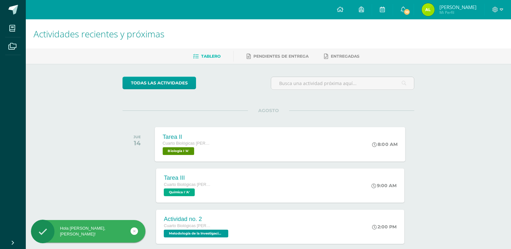
click at [231, 140] on div "Tarea II Cuarto Biológicas Bach. C.C.L.L. en Ciencias Biológicas Biología I 'A'…" at bounding box center [280, 144] width 251 height 34
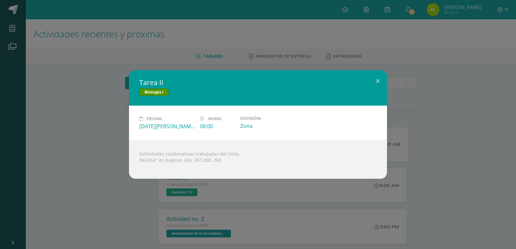
click at [152, 91] on span "Biología I" at bounding box center [153, 92] width 29 height 8
click at [308, 49] on div "Tarea II Biología I Fecha: Jueves 14 de Agosto Hora: 08:00 División: Zona" at bounding box center [258, 124] width 516 height 249
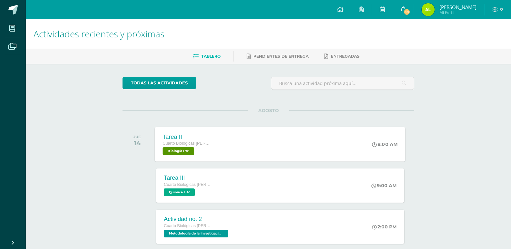
click at [406, 7] on icon at bounding box center [403, 9] width 5 height 6
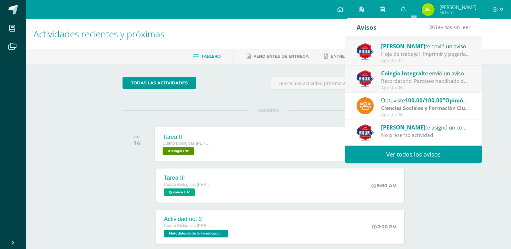
scroll to position [107, 0]
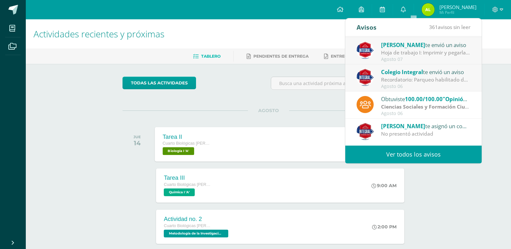
click at [402, 131] on div "No presentó actividad" at bounding box center [426, 133] width 90 height 7
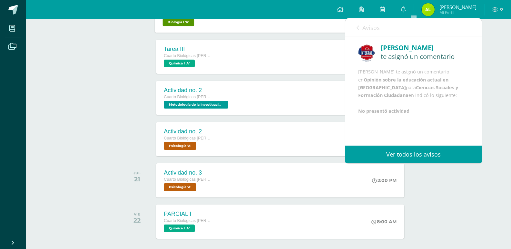
scroll to position [0, 0]
click at [358, 25] on link "Avisos" at bounding box center [368, 27] width 23 height 18
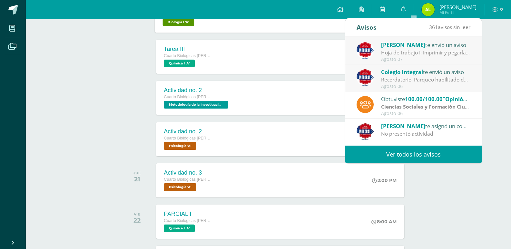
click at [413, 109] on strong "Ciencias Sociales y Formación Ciudadana" at bounding box center [432, 106] width 102 height 7
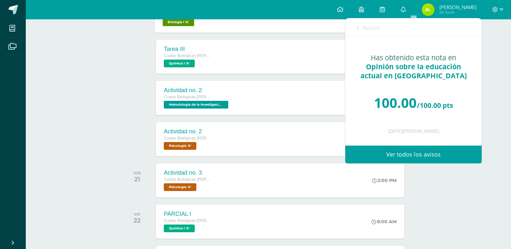
click at [356, 22] on div "Avisos 361 avisos sin leer Avisos" at bounding box center [413, 27] width 136 height 18
click at [358, 28] on icon at bounding box center [358, 27] width 3 height 5
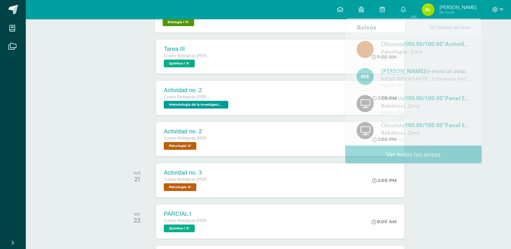
click at [32, 79] on div "Actividades recientes y próximas Tablero Pendientes de entrega Entregadas todas…" at bounding box center [268, 208] width 485 height 637
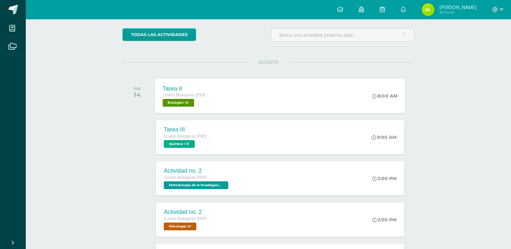
scroll to position [32, 0]
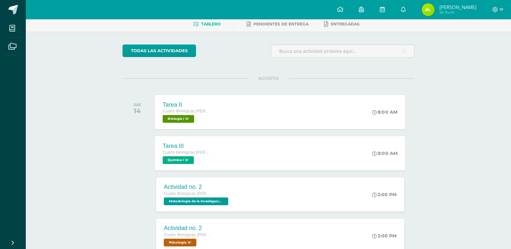
click at [185, 147] on div "Tarea III" at bounding box center [187, 146] width 49 height 7
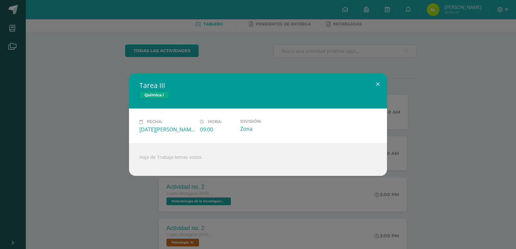
click at [169, 57] on div "Tarea III Química I Fecha: Jueves 14 de Agosto Hora: 09:00 División: Zona" at bounding box center [258, 124] width 516 height 249
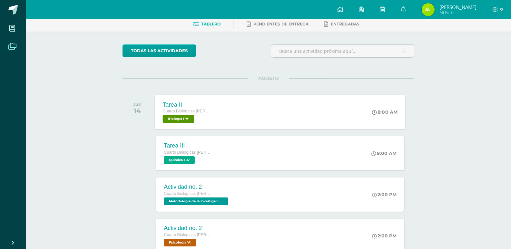
click at [11, 39] on span at bounding box center [12, 46] width 15 height 15
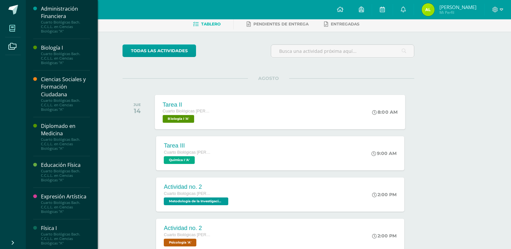
click at [17, 33] on span at bounding box center [12, 28] width 15 height 15
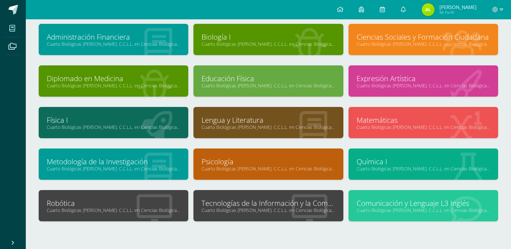
scroll to position [61, 0]
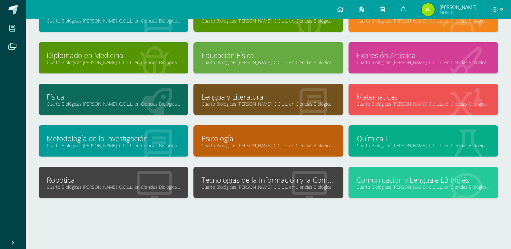
click at [241, 182] on link "Tecnologías de la Información y la Comunicación I" at bounding box center [268, 180] width 133 height 10
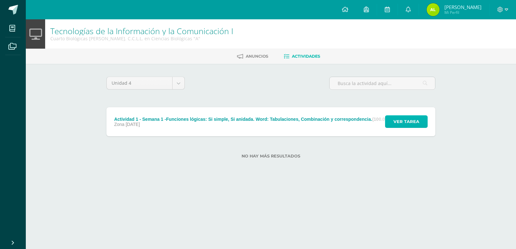
click at [404, 120] on span "Ver tarea" at bounding box center [406, 122] width 26 height 12
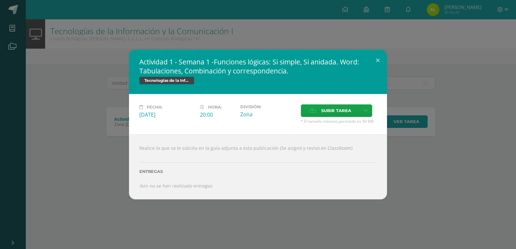
click at [183, 31] on div "Actividad 1 - Semana 1 -Funciones lógicas: Si simple, Si anidada. Word: Tabulac…" at bounding box center [258, 124] width 516 height 249
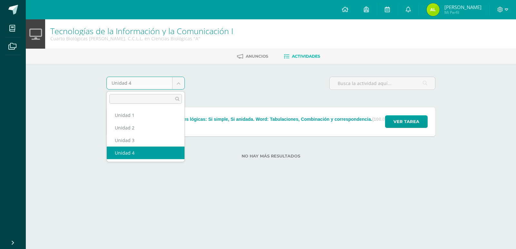
click at [165, 88] on body "Mis cursos Archivos Cerrar panel Administración Financiera Cuarto Biológicas Ba…" at bounding box center [258, 89] width 516 height 179
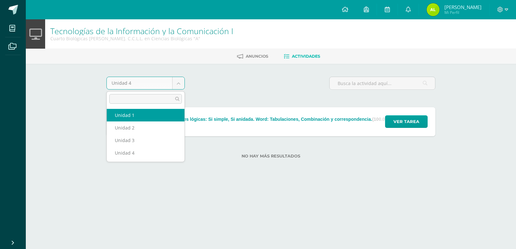
select select "Unidad 1"
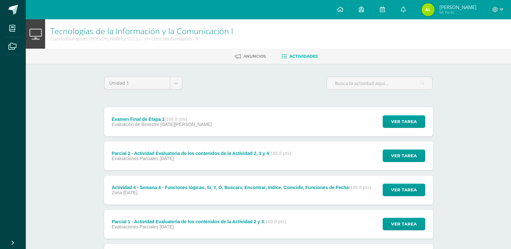
click at [152, 85] on body "Mis cursos Archivos Cerrar panel Administración Financiera Cuarto Biológicas [P…" at bounding box center [255, 192] width 511 height 384
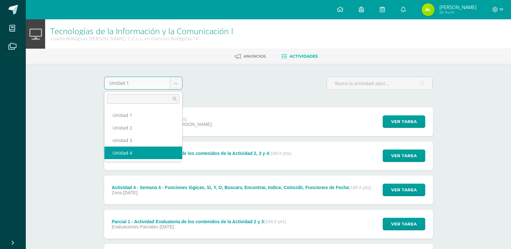
select select "Unidad 4"
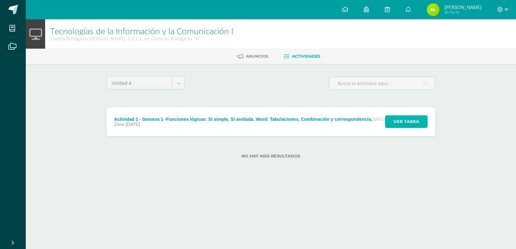
click at [396, 119] on span "Ver tarea" at bounding box center [406, 122] width 26 height 12
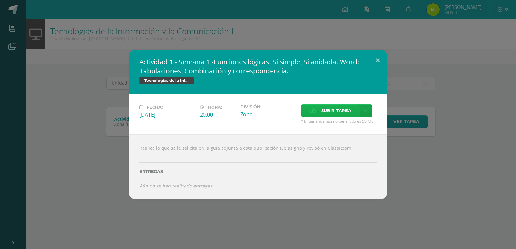
click at [340, 111] on span "Subir tarea" at bounding box center [336, 111] width 30 height 12
click at [0, 0] on input "Subir tarea" at bounding box center [0, 0] width 0 height 0
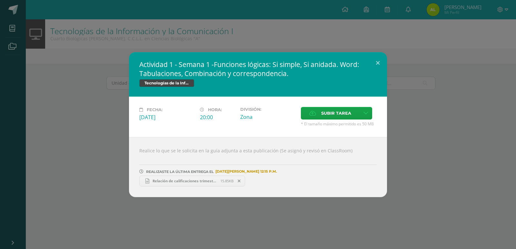
click at [416, 77] on div "Actividad 1 - Semana 1 -Funciones lógicas: Si simple, Si anidada. Word: Tabulac…" at bounding box center [258, 124] width 511 height 145
